Goal: Task Accomplishment & Management: Manage account settings

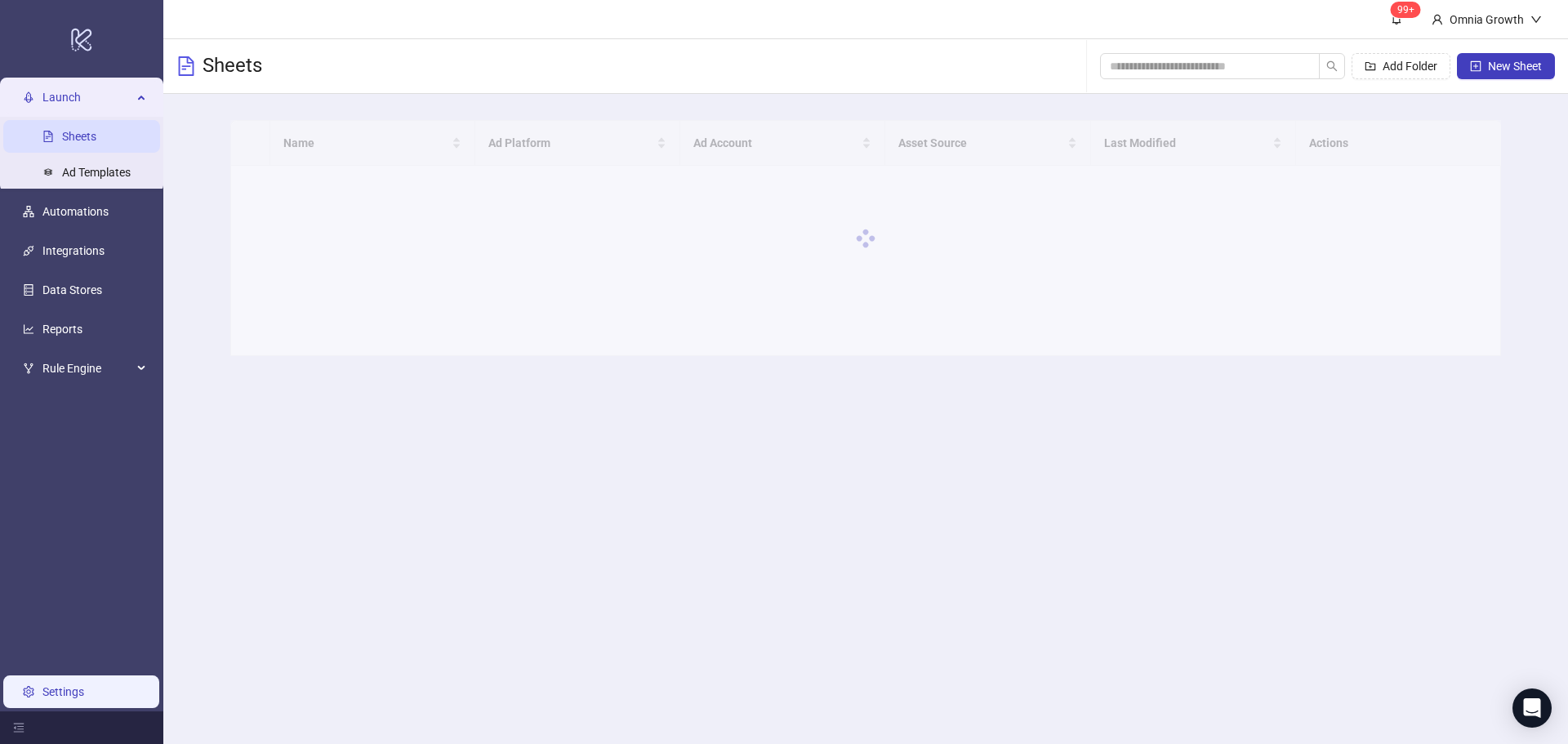
click at [84, 697] on link "Settings" at bounding box center [63, 692] width 42 height 13
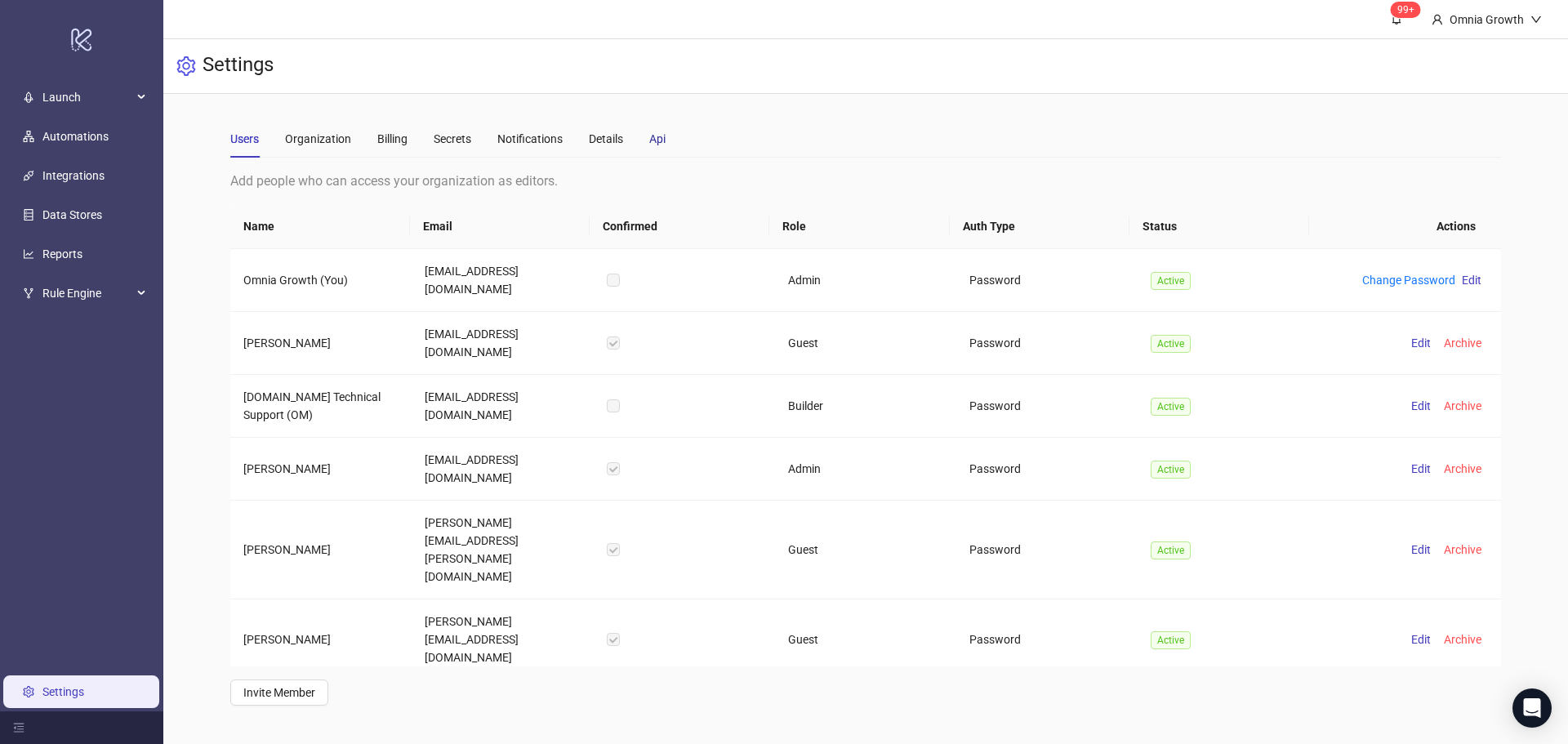
click at [659, 142] on div "Api" at bounding box center [657, 139] width 16 height 18
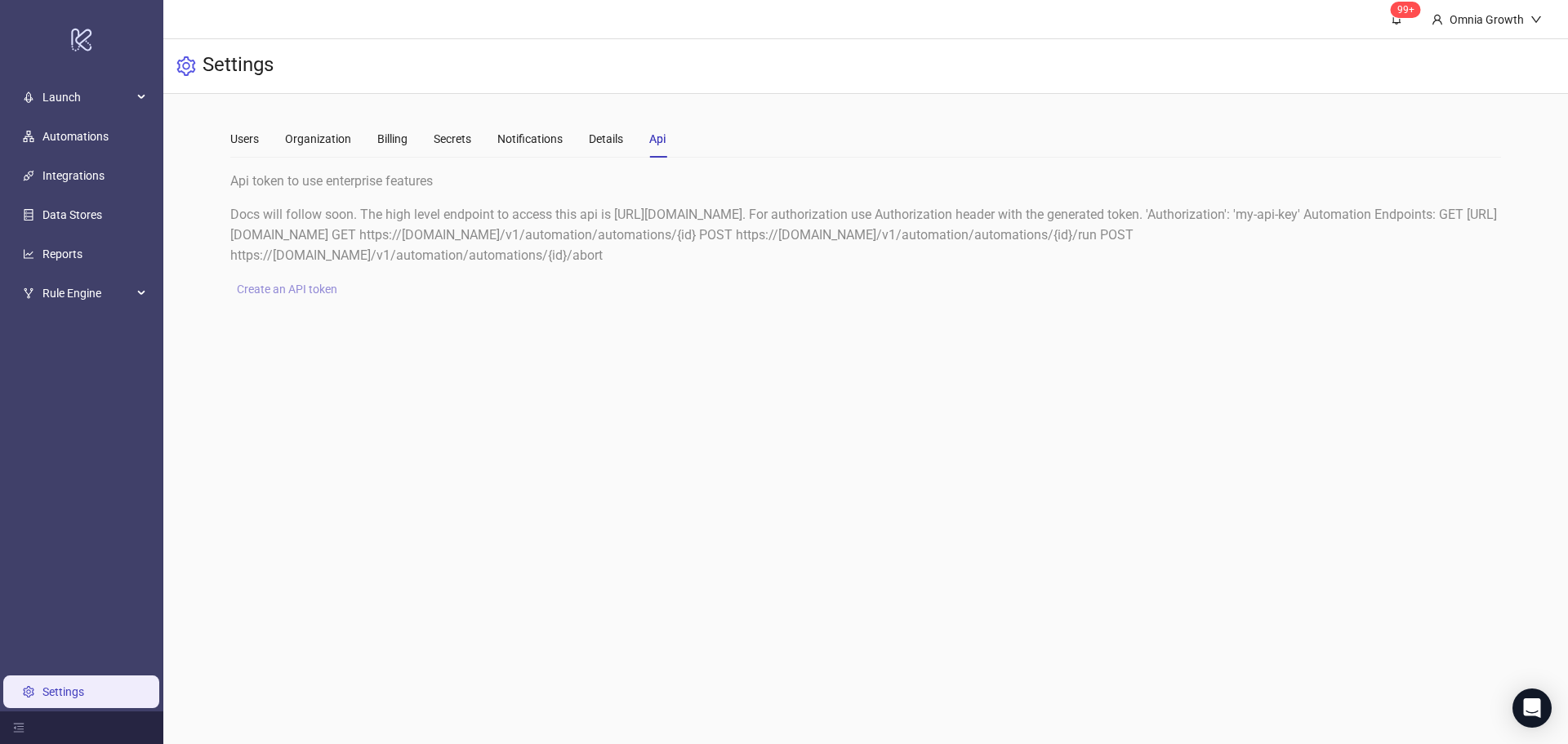
click at [316, 285] on span "Create an API token" at bounding box center [287, 289] width 101 height 13
click at [325, 290] on span "Create an API token" at bounding box center [287, 289] width 101 height 13
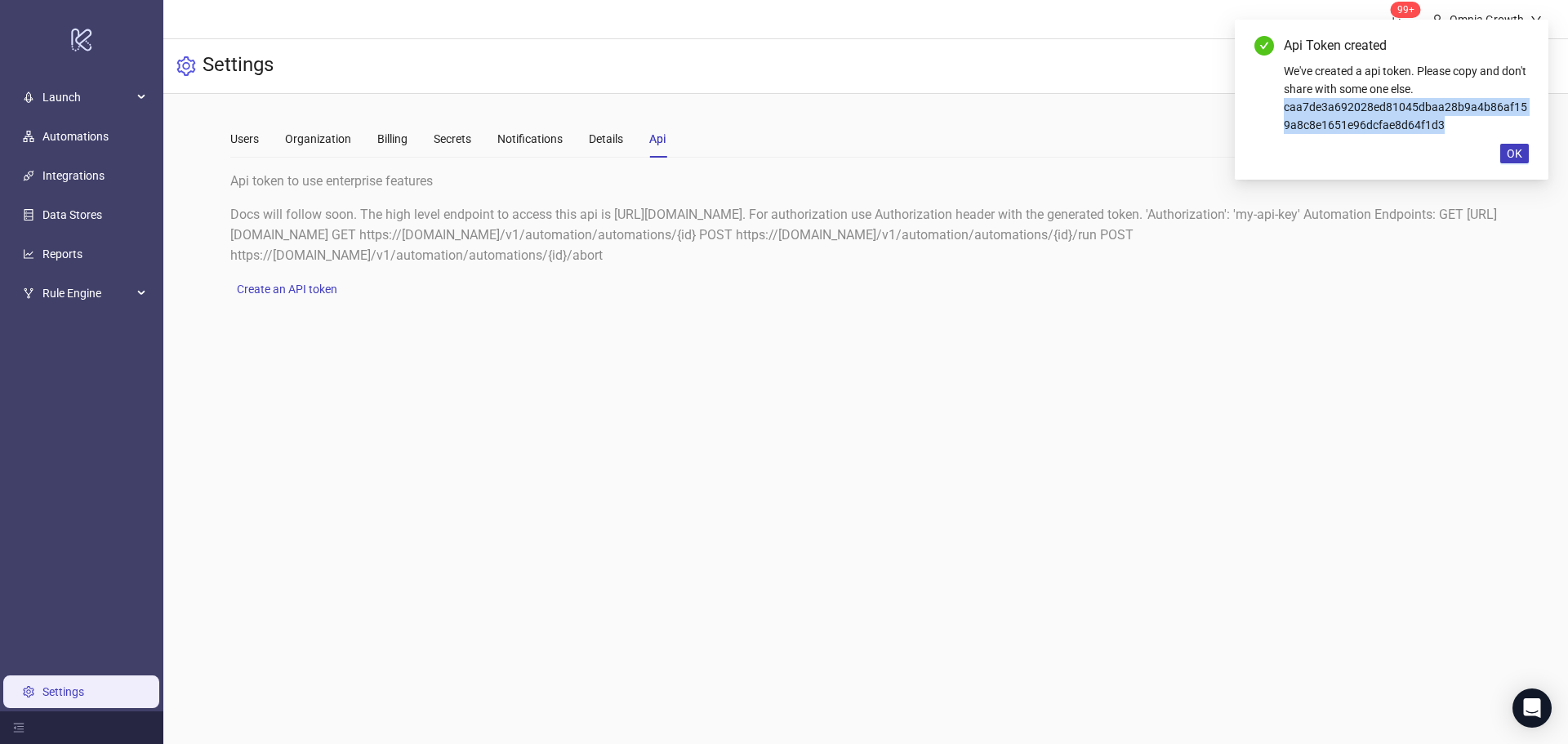
drag, startPoint x: 1283, startPoint y: 104, endPoint x: 1470, endPoint y: 128, distance: 188.5
click at [1470, 128] on div "Api Token created We've created a api token. Please copy and don't share with s…" at bounding box center [1392, 84] width 274 height 98
copy div "caa7de3a692028ed81045dbaa28b9a4b86af159a8c8e1651e96dcfae8d64f1d3"
